Goal: Task Accomplishment & Management: Manage account settings

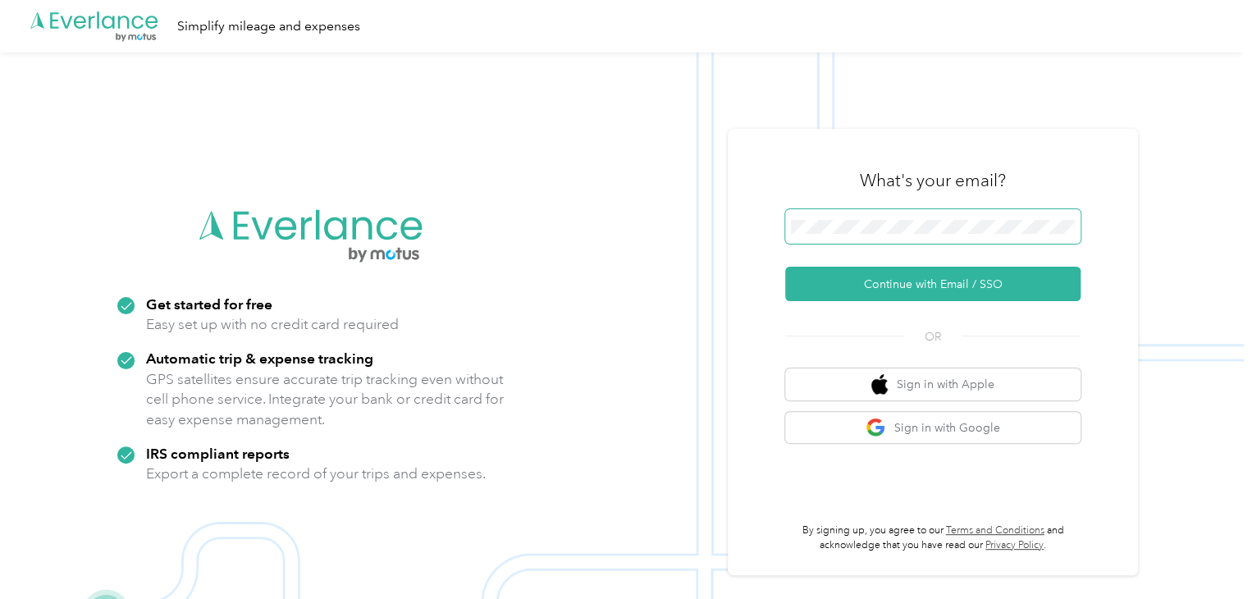
click at [844, 218] on span at bounding box center [932, 226] width 295 height 34
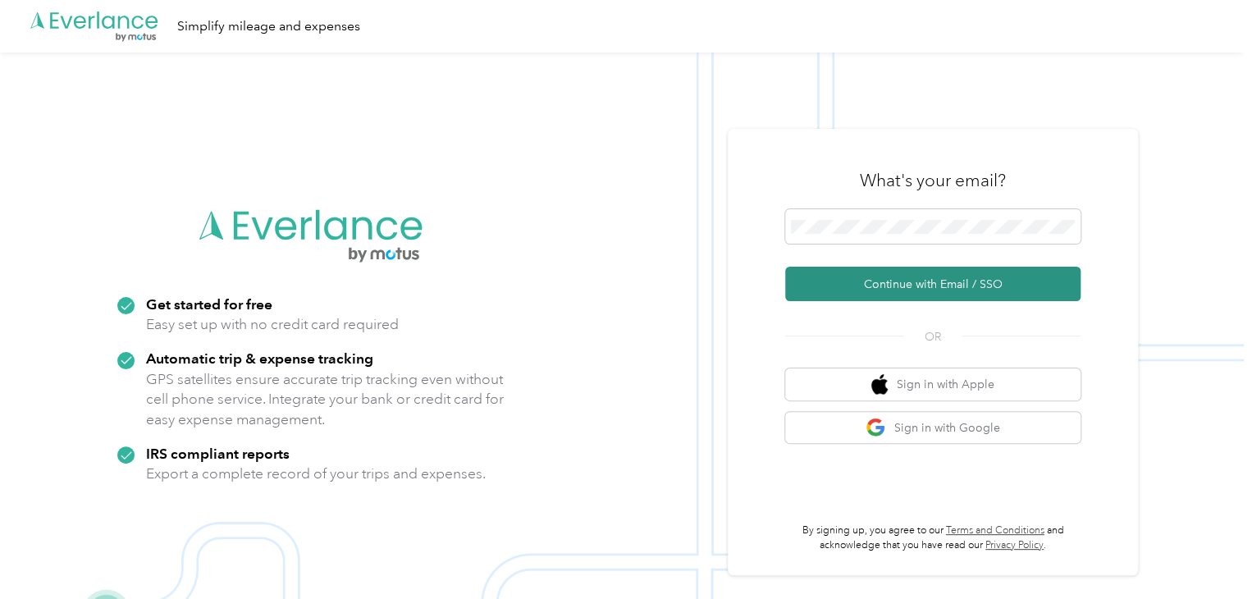
click at [888, 293] on button "Continue with Email / SSO" at bounding box center [932, 284] width 295 height 34
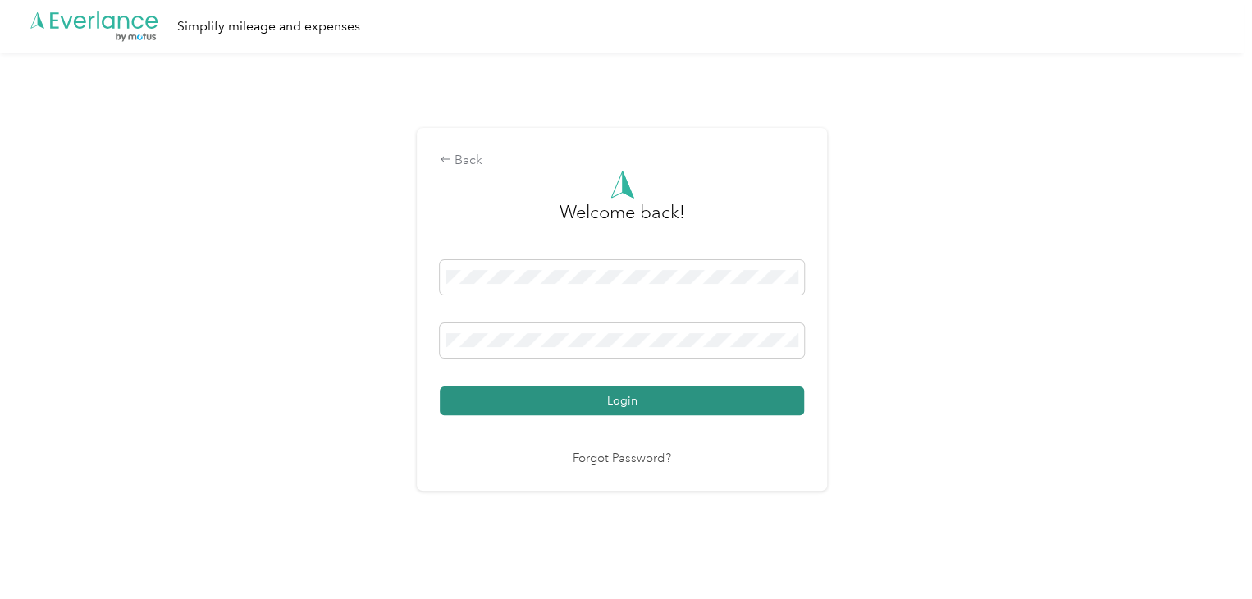
click at [685, 406] on button "Login" at bounding box center [622, 400] width 364 height 29
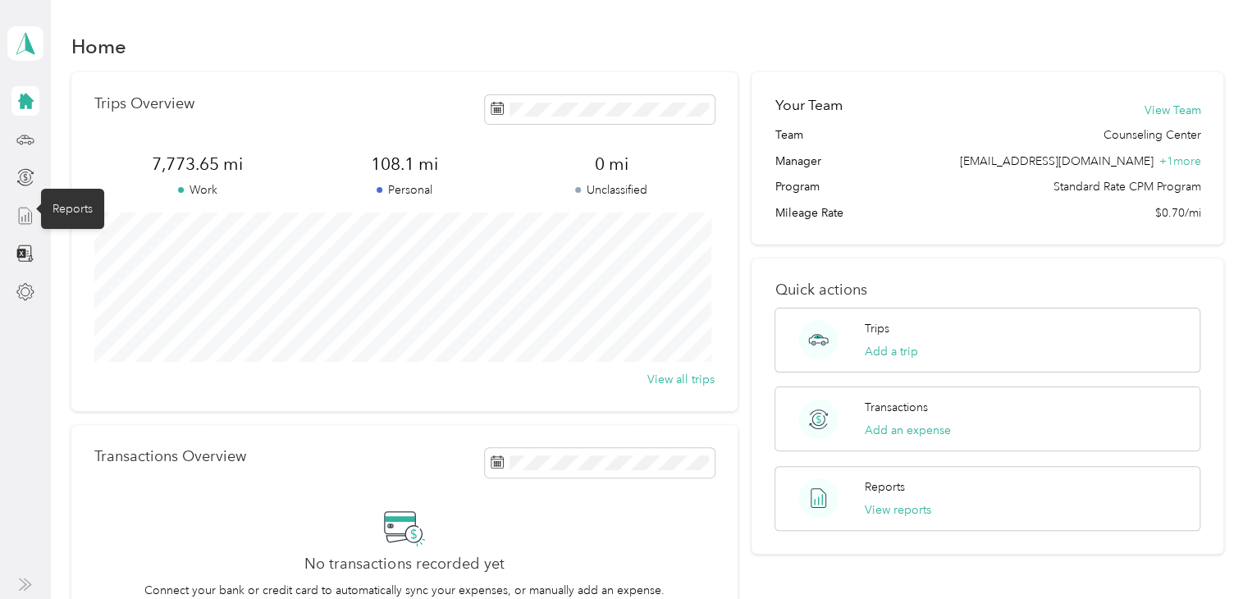
click at [23, 209] on icon at bounding box center [25, 216] width 18 height 18
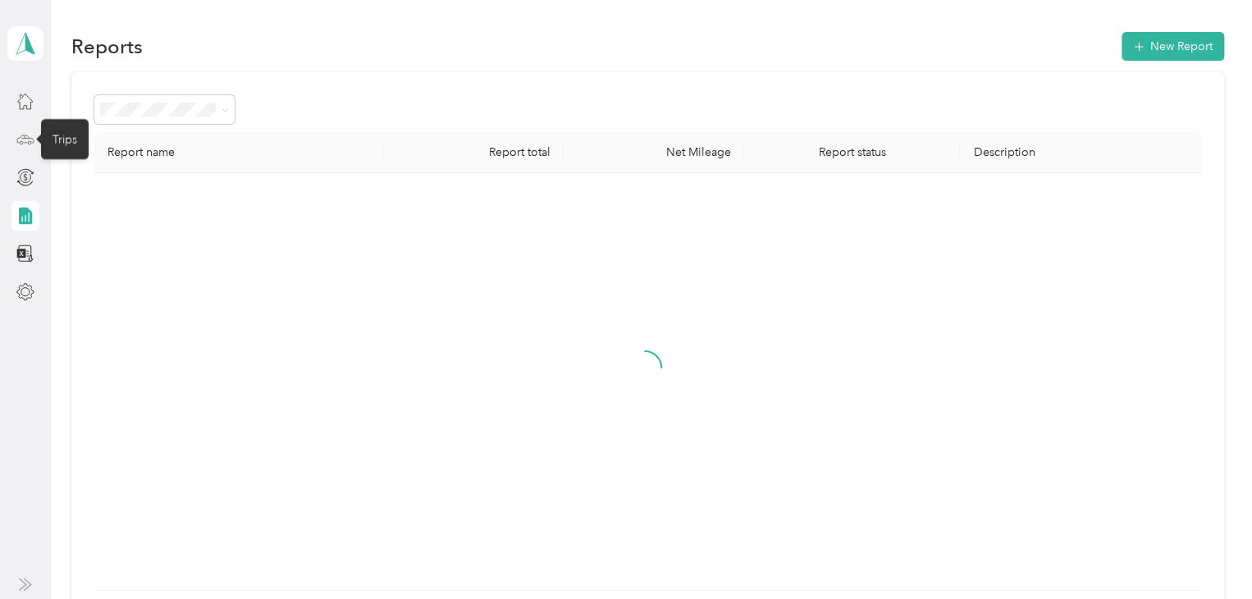
click at [32, 130] on icon at bounding box center [25, 139] width 18 height 18
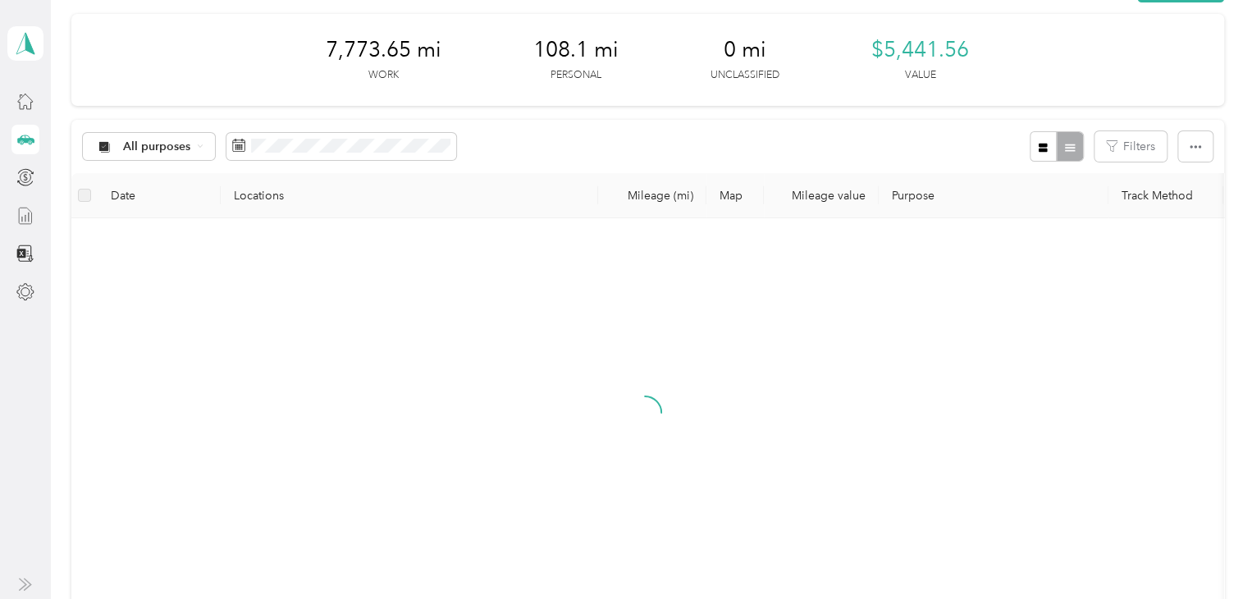
scroll to position [82, 0]
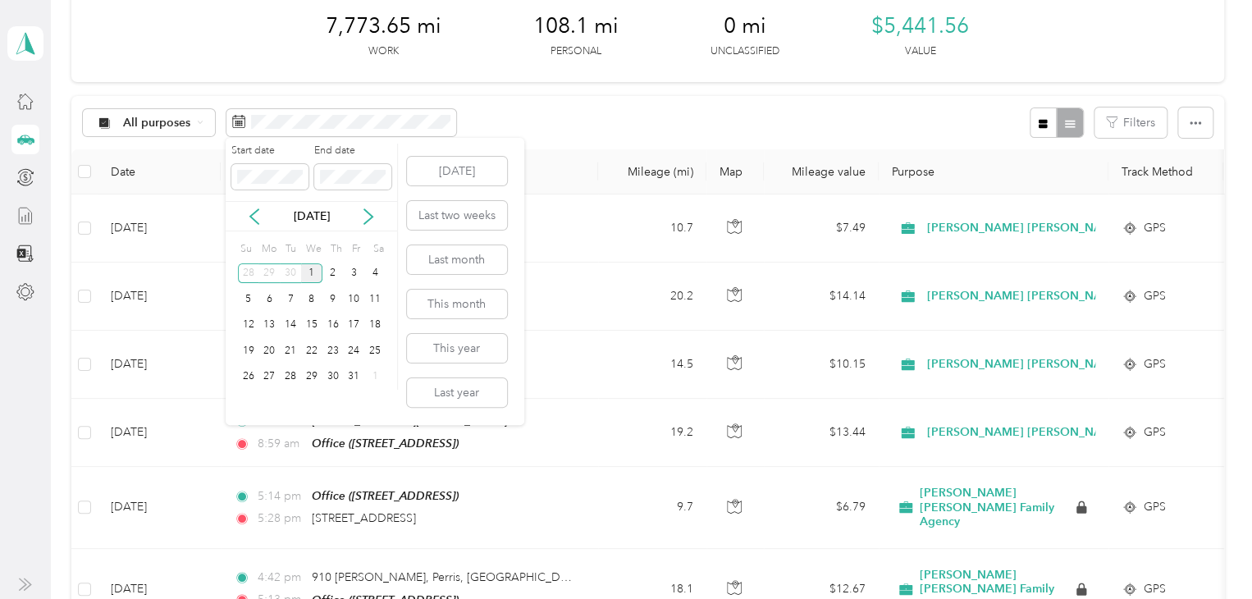
click at [316, 273] on div "1" at bounding box center [311, 273] width 21 height 21
click at [338, 322] on div "16" at bounding box center [332, 325] width 21 height 21
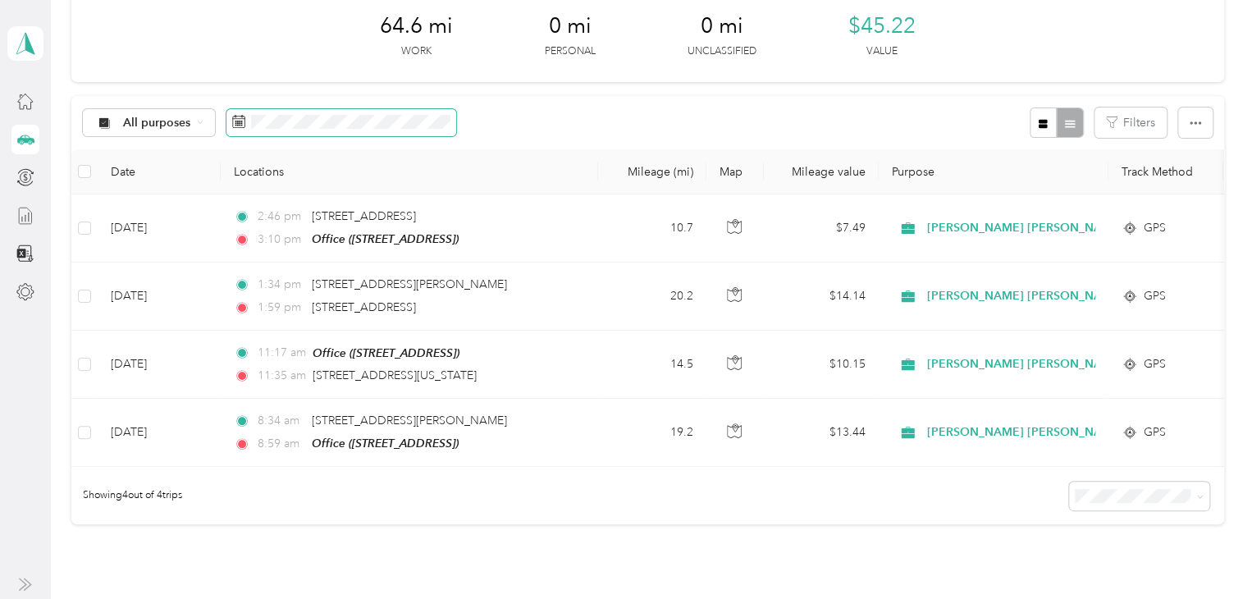
click at [280, 130] on span at bounding box center [341, 123] width 230 height 28
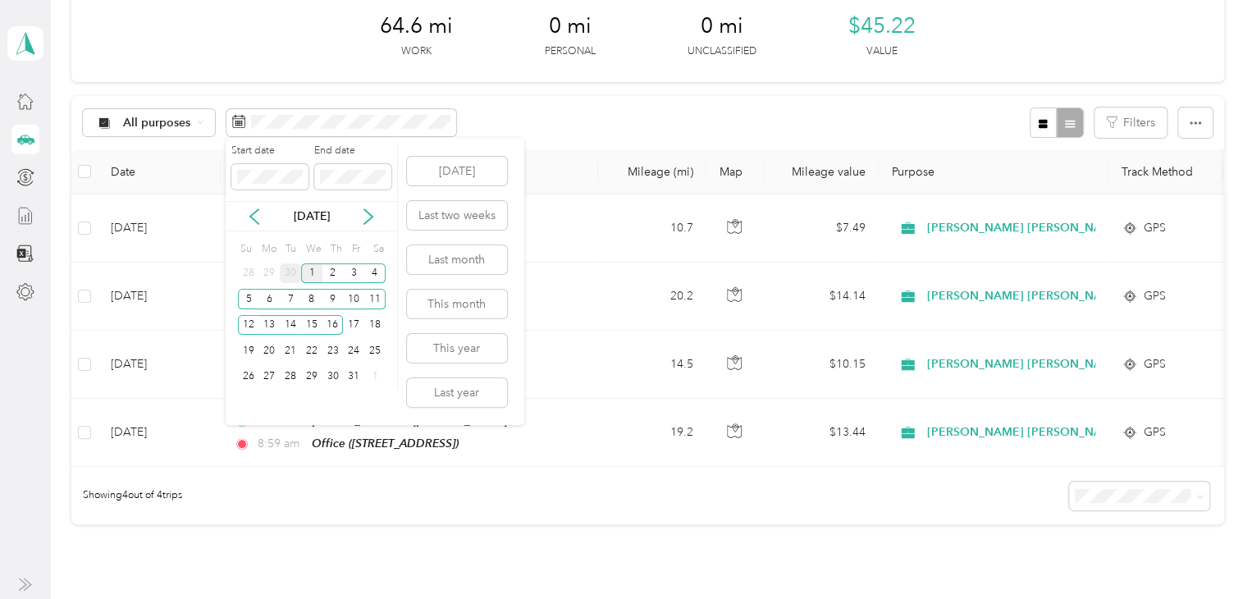
click at [285, 273] on div "30" at bounding box center [290, 273] width 21 height 21
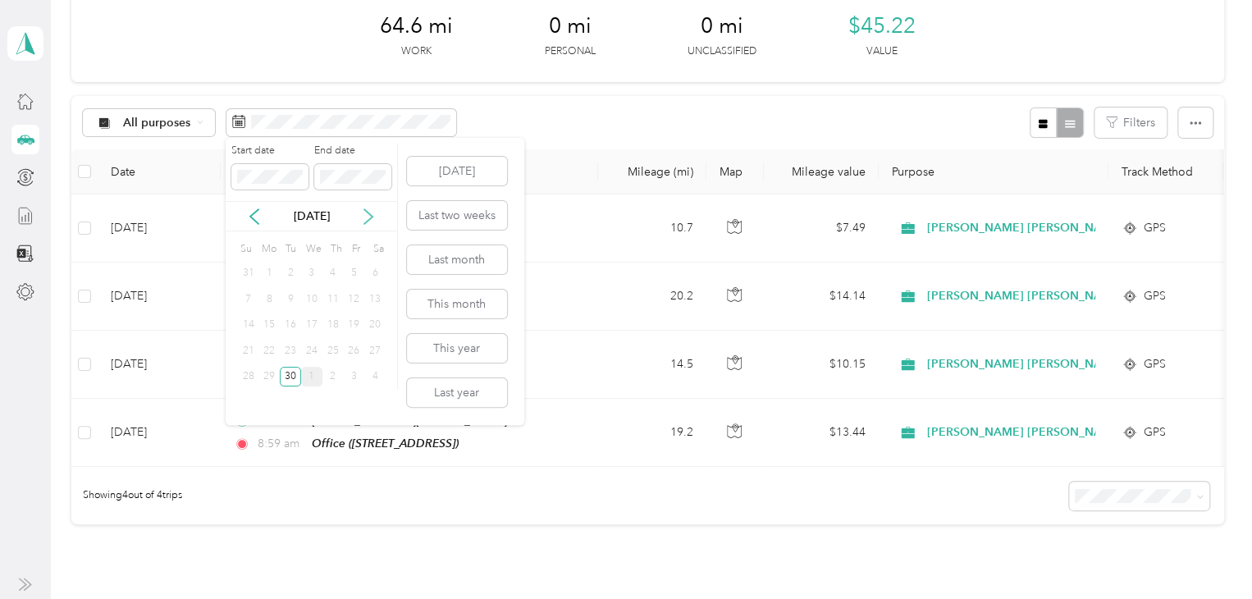
click at [368, 208] on icon at bounding box center [368, 216] width 16 height 16
click at [332, 317] on div "16" at bounding box center [332, 325] width 21 height 21
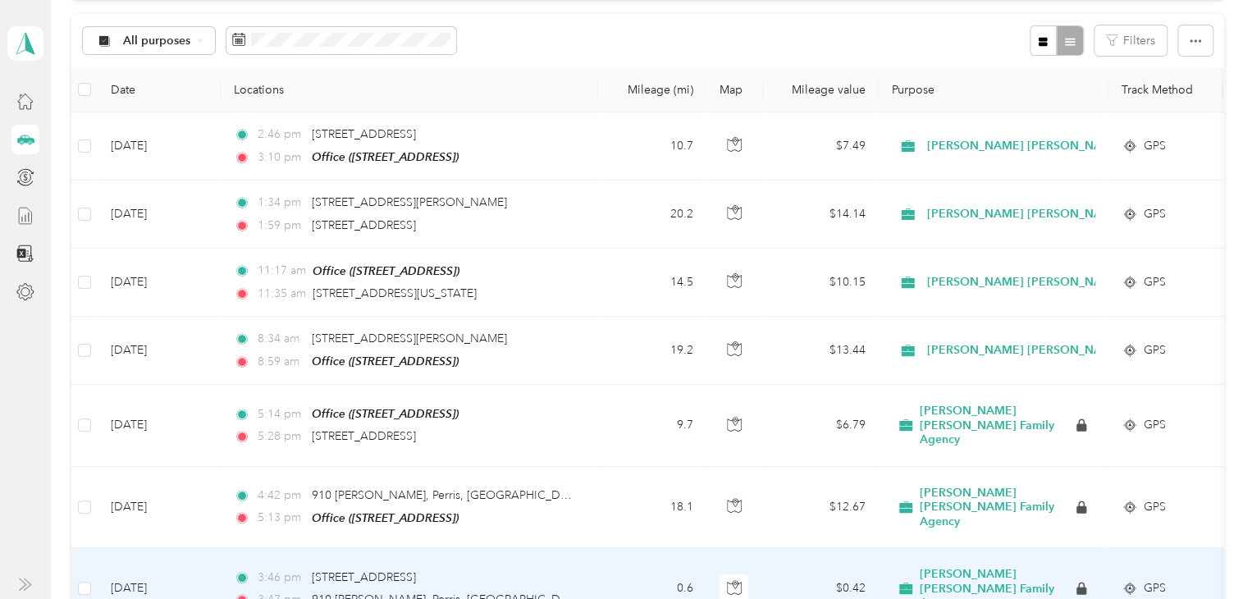
scroll to position [246, 0]
